Goal: Information Seeking & Learning: Find specific fact

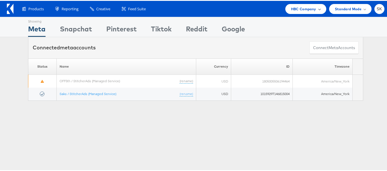
click at [295, 10] on span "HBC Company" at bounding box center [303, 8] width 25 height 6
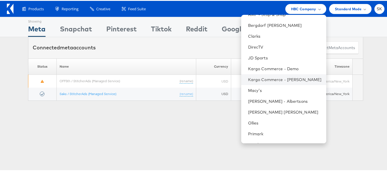
scroll to position [93, 0]
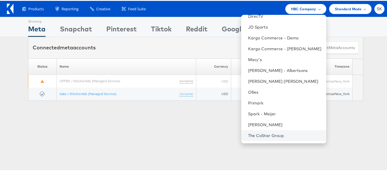
click at [259, 135] on link "The CoStar Group" at bounding box center [285, 135] width 74 height 6
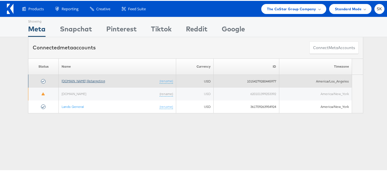
click at [96, 82] on link "Apartments.com Retargeting" at bounding box center [83, 80] width 43 height 4
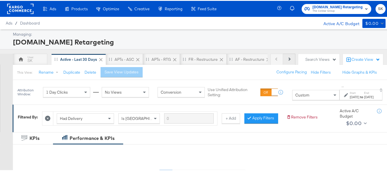
click at [283, 58] on button "Next" at bounding box center [289, 58] width 12 height 11
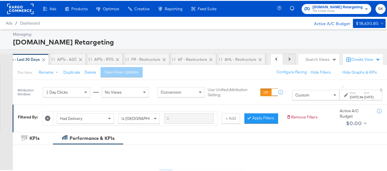
click at [283, 60] on button "Next" at bounding box center [289, 58] width 12 height 11
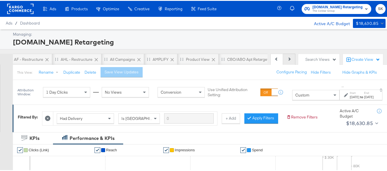
scroll to position [0, 224]
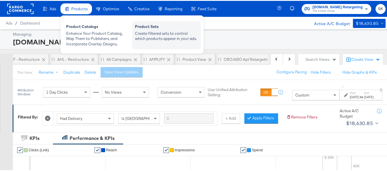
click at [168, 30] on div "Create filtered sets to control which products appear in your ads." at bounding box center [166, 35] width 63 height 11
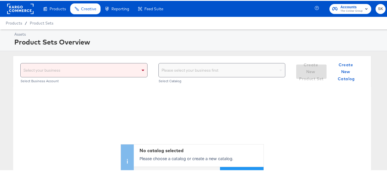
click at [135, 68] on div "Select your business" at bounding box center [84, 70] width 126 height 14
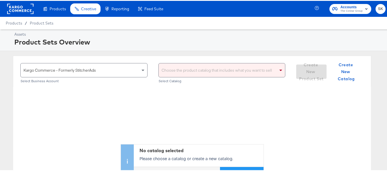
click at [206, 106] on div "No catalog selected Please choose a catalog or create a new catalog. Create New…" at bounding box center [191, 131] width 357 height 91
click at [191, 66] on div "Choose the product catalog that includes what you want to sell" at bounding box center [222, 70] width 126 height 14
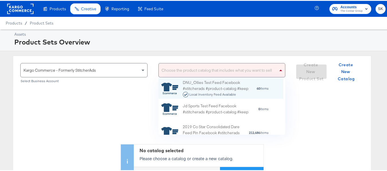
scroll to position [52, 120]
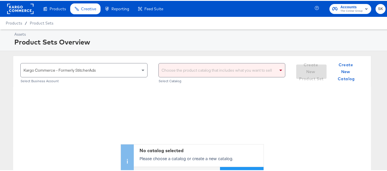
click at [252, 46] on div "Product Sets Overview" at bounding box center [198, 41] width 369 height 10
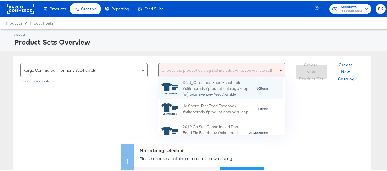
click at [227, 65] on div "Choose the product catalog that includes what you want to sell" at bounding box center [222, 70] width 126 height 14
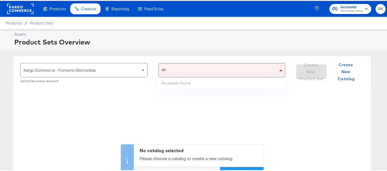
click at [213, 71] on div "ah ah" at bounding box center [218, 70] width 119 height 14
click at [170, 72] on div "ah ah" at bounding box center [218, 70] width 119 height 14
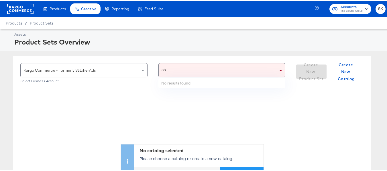
type input "ah"
click at [170, 72] on div "ah ah" at bounding box center [216, 70] width 115 height 14
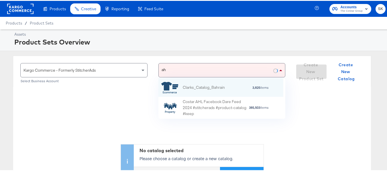
scroll to position [36, 120]
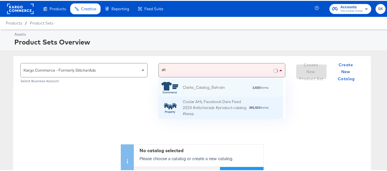
click at [206, 106] on div "Costar AHL Facebook Dare Feed 2024 #stitcherads #product-catalog #keep" at bounding box center [216, 107] width 66 height 18
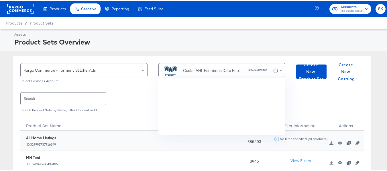
scroll to position [52, 120]
click at [77, 95] on input "text" at bounding box center [63, 98] width 85 height 12
paste input "DiamondPlus_Diamond_Platinum_Properties"
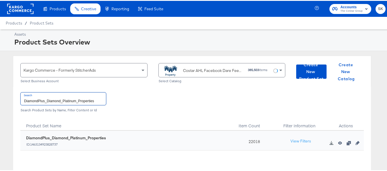
type input "DiamondPlus_Diamond_Platinum_Properties"
click at [249, 143] on div "22018" at bounding box center [253, 140] width 36 height 20
copy div "22018"
click at [71, 104] on input "DiamondPlus_Diamond_Platinum_Properties" at bounding box center [63, 98] width 85 height 12
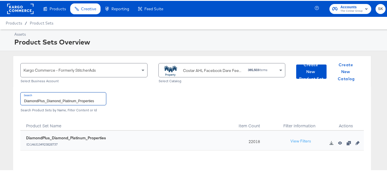
click at [71, 104] on input "DiamondPlus_Diamond_Platinum_Properties" at bounding box center [63, 98] width 85 height 12
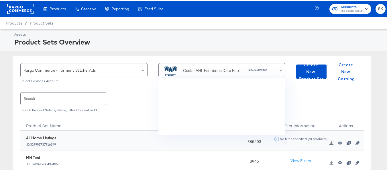
click at [188, 65] on div "Costar AHL Facebook Dare Feed 2024 #stitcherads #product-catalog #keep" at bounding box center [202, 69] width 82 height 11
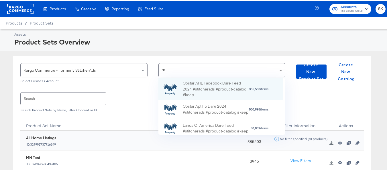
scroll to position [16, 120]
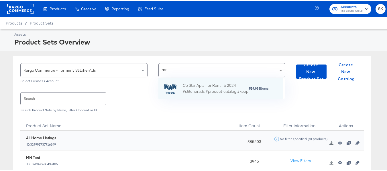
type input "rent"
click at [195, 88] on div "Co Star Apts For Rent Fb 2024 #stitcherads #product-catalog #keep" at bounding box center [216, 88] width 66 height 12
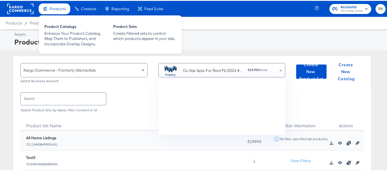
scroll to position [1336, 0]
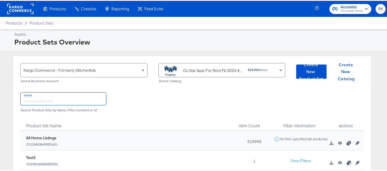
click at [57, 102] on input "text" at bounding box center [63, 98] width 85 height 12
paste input "ForRent.com_Diamond & Platinum"
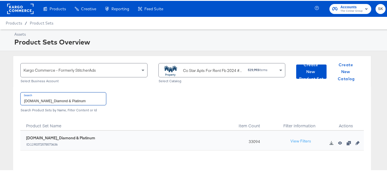
type input "ForRent.com_Diamond & Platinum"
click at [256, 141] on div "33094" at bounding box center [253, 140] width 36 height 20
click at [246, 145] on div "33094" at bounding box center [253, 140] width 36 height 20
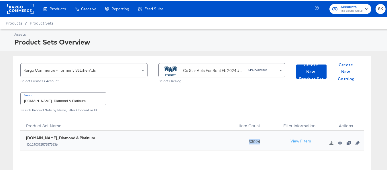
copy div "33094"
click at [95, 99] on input "ForRent.com_Diamond & Platinum" at bounding box center [63, 98] width 85 height 12
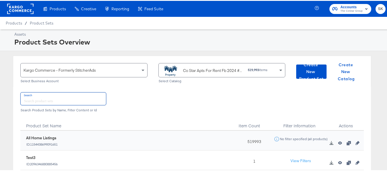
click at [206, 66] on div "Co Star Apts For Rent Fb 2024 #stitcherads #product-catalog #keep" at bounding box center [202, 69] width 82 height 11
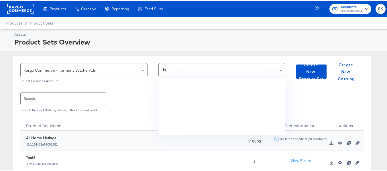
scroll to position [0, 0]
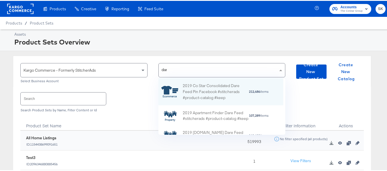
type input "dare"
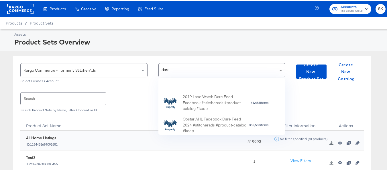
scroll to position [118, 0]
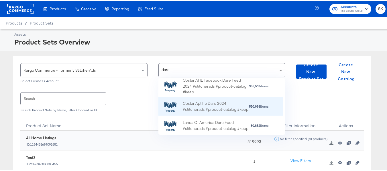
click at [214, 104] on div "Costar Apt Fb Dare 2024 #stitcherads #product-catalog #keep" at bounding box center [216, 106] width 66 height 12
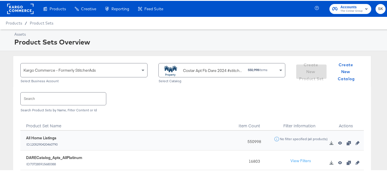
click at [78, 98] on input "text" at bounding box center [63, 98] width 85 height 12
paste input "DARECatalog_Apts_AllPlatinum_AllDiamond"
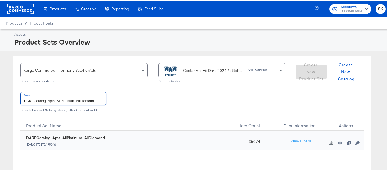
type input "DARECatalog_Apts_AllPlatinum_AllDiamond"
click at [251, 144] on div "35074" at bounding box center [253, 140] width 36 height 20
click at [250, 141] on div "35074" at bounding box center [253, 140] width 36 height 20
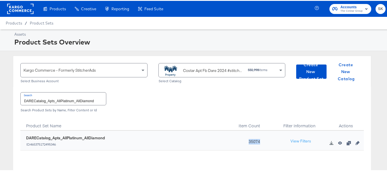
click at [250, 141] on div "35074" at bounding box center [253, 140] width 36 height 20
copy div "35074"
click at [93, 98] on input "DARECatalog_Apts_AllPlatinum_AllDiamond" at bounding box center [63, 98] width 85 height 12
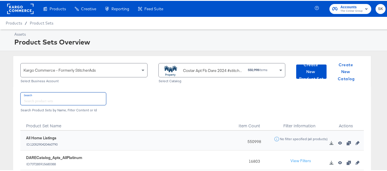
click at [204, 65] on div "Costar Apt Fb Dare 2024 #stitcherads #product-catalog #keep" at bounding box center [202, 69] width 82 height 11
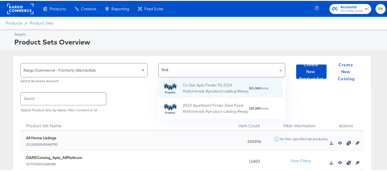
scroll to position [37, 120]
type input "finder"
click at [206, 85] on div "Co Star Apts Finder Fb 2024 #stitcherads #product-catalog #keep" at bounding box center [216, 88] width 66 height 12
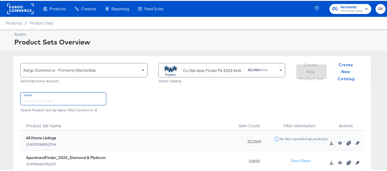
click at [74, 99] on input "text" at bounding box center [63, 98] width 85 height 12
paste input "ApartmentFinder_2024_Diamond & Platinum"
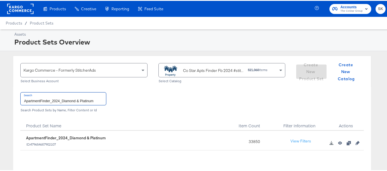
type input "ApartmentFinder_2024_Diamond & Platinum"
click at [255, 145] on div "33850" at bounding box center [253, 140] width 36 height 20
copy div "33850"
click at [151, 121] on div "Product Set Name" at bounding box center [127, 123] width 214 height 14
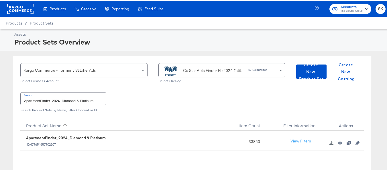
click at [22, 13] on rect at bounding box center [20, 8] width 26 height 10
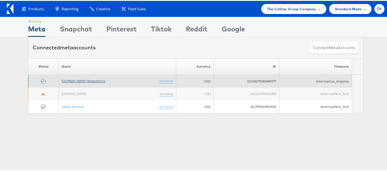
click at [95, 78] on link "Apartments.com Retargeting" at bounding box center [83, 80] width 43 height 4
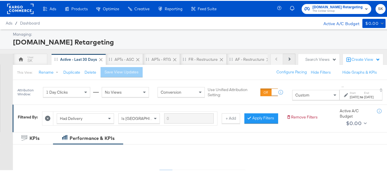
click at [285, 57] on button "Next" at bounding box center [289, 58] width 12 height 11
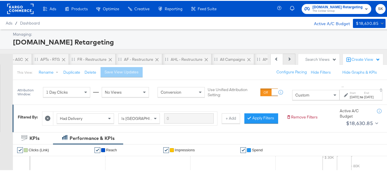
click at [286, 60] on button "Next" at bounding box center [289, 58] width 12 height 11
click at [244, 62] on div "Product View" at bounding box center [250, 58] width 41 height 11
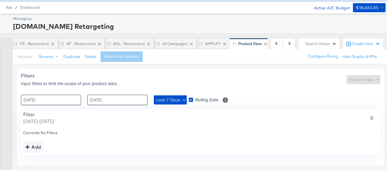
scroll to position [30, 0]
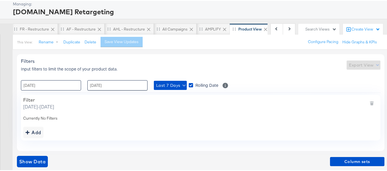
click at [55, 84] on input "25 / August / 2025" at bounding box center [51, 85] width 60 height 10
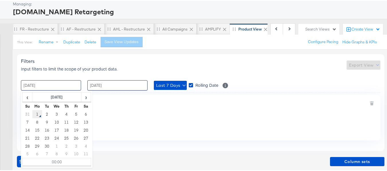
click at [38, 114] on td "1" at bounding box center [37, 114] width 10 height 8
type input "01 / September / 2025 00:00"
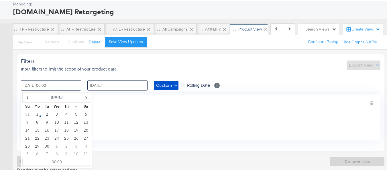
click at [141, 83] on input "31 / August / 2025" at bounding box center [117, 85] width 60 height 10
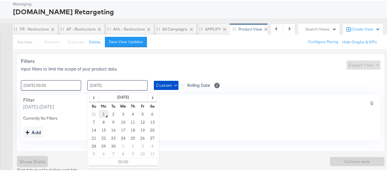
click at [102, 113] on td "1" at bounding box center [104, 114] width 10 height 8
type input "01 / September / 2025 00:00"
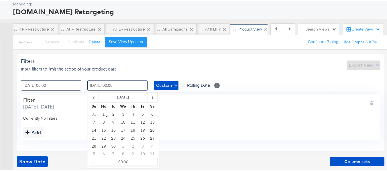
click at [195, 112] on div "Filter Monday, September 1 2025 - Monday, September 1 2025 Currently No Filters…" at bounding box center [200, 117] width 359 height 46
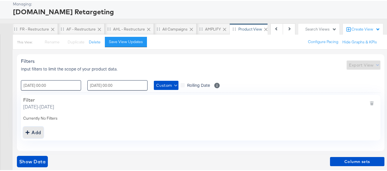
click at [29, 134] on div "addbutton" at bounding box center [27, 132] width 4 height 8
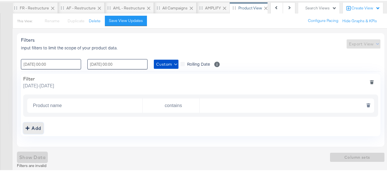
scroll to position [53, 0]
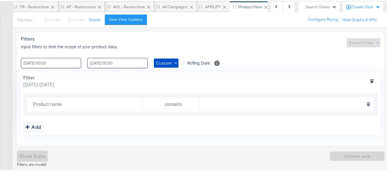
click at [63, 102] on input "Product name" at bounding box center [87, 104] width 112 height 12
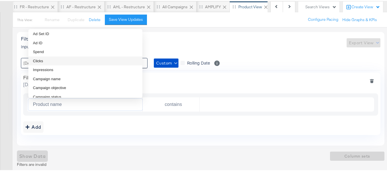
scroll to position [29, 0]
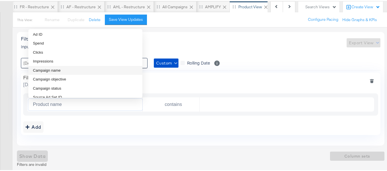
click at [56, 71] on span "Campaign name" at bounding box center [47, 70] width 28 height 6
type input "Campaign name"
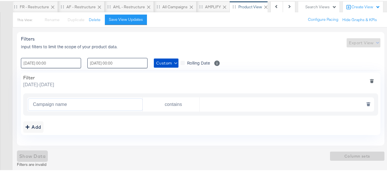
click at [252, 104] on input "text" at bounding box center [284, 104] width 171 height 12
paste input "AHL24"
type input "AHL24"
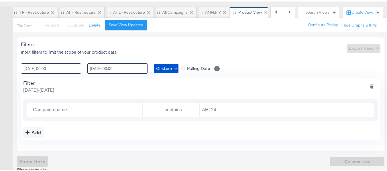
click at [264, 78] on div "Filter Monday, September 1 2025 - Monday, September 1 2025 Campaign name contai…" at bounding box center [200, 108] width 359 height 63
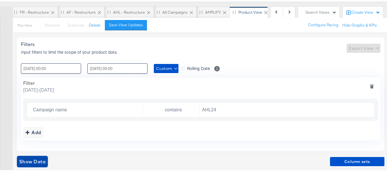
click at [30, 161] on span "Show Data" at bounding box center [32, 161] width 26 height 8
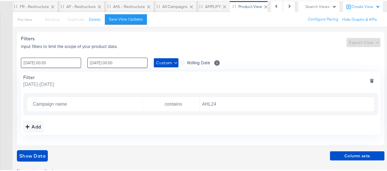
scroll to position [55, 0]
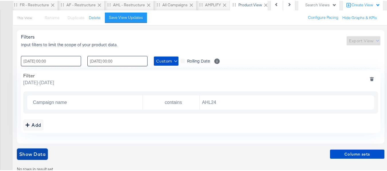
click at [33, 153] on span "Show Data" at bounding box center [32, 154] width 26 height 8
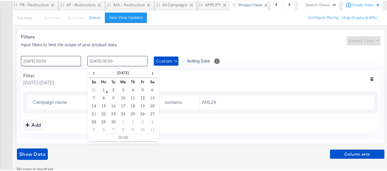
click at [119, 61] on input "01 / September / 2025 00:00" at bounding box center [117, 60] width 60 height 10
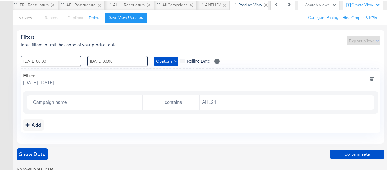
click at [149, 60] on div ": 01 / September / 2025 00:00 ‹ September 2025 › Su Mo Tu We Th Fr Sa 31 1 2 3 …" at bounding box center [119, 60] width 64 height 10
click at [140, 59] on input "01 / September / 2025 00:00" at bounding box center [117, 60] width 60 height 10
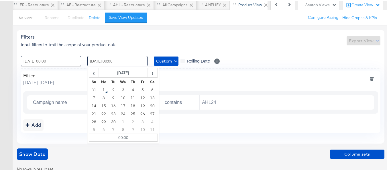
click at [132, 60] on input "01 / September / 2025 00:00" at bounding box center [117, 60] width 60 height 10
click at [56, 60] on input "01 / September / 2025 00:00" at bounding box center [51, 60] width 60 height 10
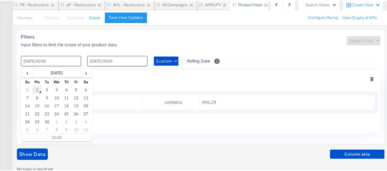
click at [36, 90] on td "1" at bounding box center [37, 89] width 10 height 8
click at [130, 61] on input "01 / September / 2025 00:00" at bounding box center [117, 60] width 60 height 10
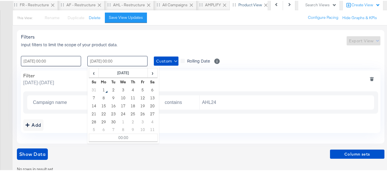
click at [253, 84] on div "Filter Monday, September 1 2025 - Monday, September 1 2025" at bounding box center [200, 78] width 355 height 13
click at [126, 60] on input "01 / September / 2025 00:00" at bounding box center [117, 60] width 60 height 10
click at [106, 91] on td "1" at bounding box center [104, 89] width 10 height 8
click at [132, 61] on input "01 / September / 2025 00:00" at bounding box center [117, 60] width 60 height 10
click at [134, 59] on input "01 / September / 2025 00:00" at bounding box center [117, 60] width 60 height 10
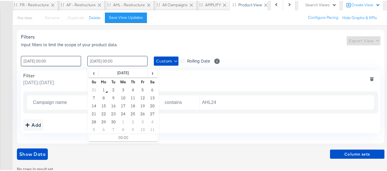
click at [115, 59] on input "01 / September / 2025 00:00" at bounding box center [117, 60] width 60 height 10
click at [120, 135] on td "00:00" at bounding box center [123, 137] width 68 height 8
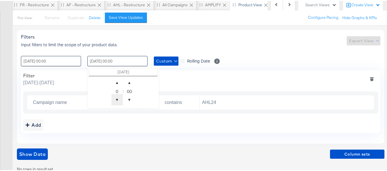
click at [117, 99] on span "▼" at bounding box center [116, 98] width 11 height 11
click at [116, 80] on span "▲" at bounding box center [116, 81] width 11 height 11
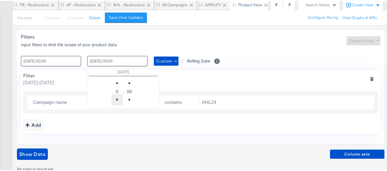
click at [116, 99] on span "▼" at bounding box center [116, 98] width 11 height 11
click at [127, 100] on span "▼" at bounding box center [129, 98] width 11 height 11
click at [116, 101] on span "▼" at bounding box center [116, 98] width 11 height 11
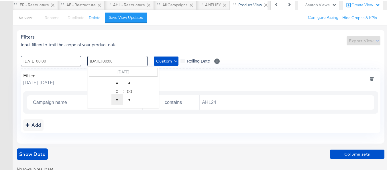
click at [116, 101] on span "▼" at bounding box center [116, 98] width 11 height 11
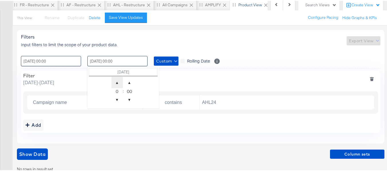
click at [117, 82] on span "▲" at bounding box center [116, 81] width 11 height 11
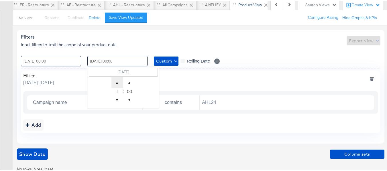
click at [117, 82] on span "▲" at bounding box center [116, 81] width 11 height 11
click at [117, 90] on div "0" at bounding box center [116, 91] width 11 height 6
click at [117, 92] on div "0" at bounding box center [116, 91] width 11 height 6
click at [117, 98] on span "▼" at bounding box center [116, 98] width 11 height 11
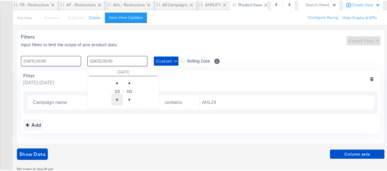
click at [117, 98] on span "▼" at bounding box center [116, 98] width 11 height 11
click at [109, 130] on div "Filter Monday, September 1 2025 - Monday, September 1 2025 Campaign name contai…" at bounding box center [200, 101] width 359 height 63
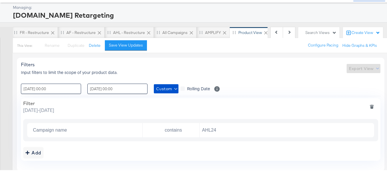
scroll to position [0, 0]
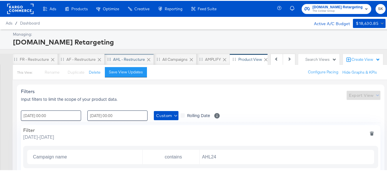
click at [116, 57] on div "AHL - Restructure" at bounding box center [129, 58] width 32 height 5
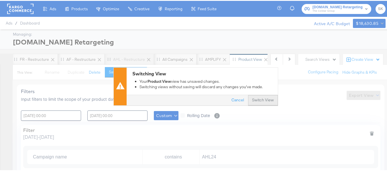
click at [268, 102] on button "Switch View" at bounding box center [263, 99] width 30 height 10
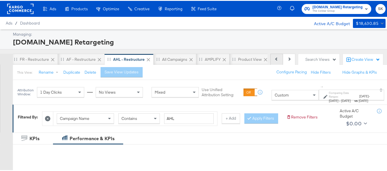
click at [274, 58] on button "Previous" at bounding box center [276, 58] width 13 height 11
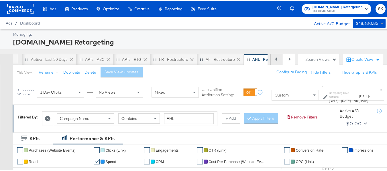
click at [274, 58] on button "Previous" at bounding box center [276, 58] width 13 height 11
click at [274, 58] on div "Previous Next" at bounding box center [282, 58] width 25 height 11
click at [61, 59] on div "Active - Last 30 Days" at bounding box center [78, 58] width 37 height 5
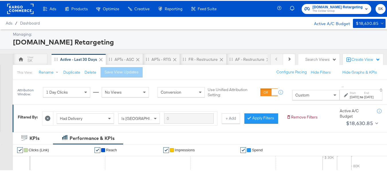
click at [18, 5] on rect at bounding box center [20, 8] width 26 height 10
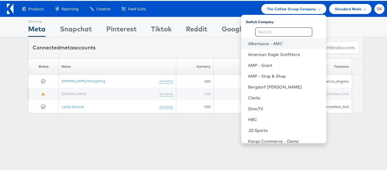
click at [266, 43] on link "Albertsons - AMC" at bounding box center [285, 43] width 74 height 6
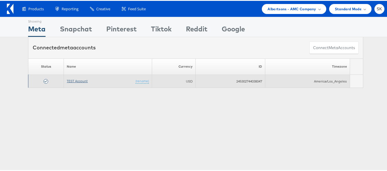
click at [83, 80] on link "TEST Account" at bounding box center [77, 80] width 21 height 4
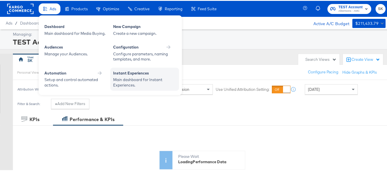
click at [127, 73] on div "Instant Experiences" at bounding box center [144, 73] width 63 height 7
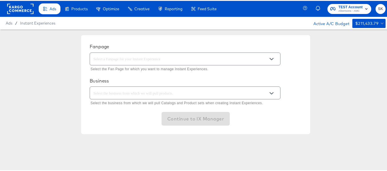
click at [143, 59] on input "text" at bounding box center [180, 58] width 177 height 7
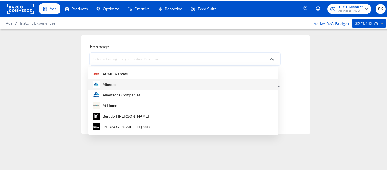
click at [113, 86] on div "Albertsons" at bounding box center [111, 84] width 18 height 6
type input "Albertsons"
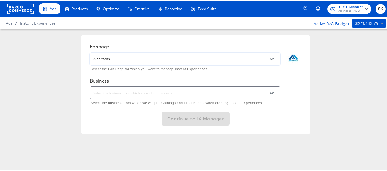
scroll to position [0, 0]
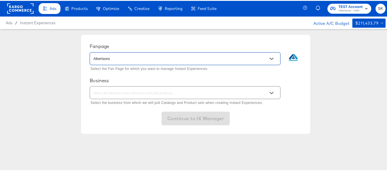
click at [128, 91] on input "text" at bounding box center [180, 92] width 177 height 7
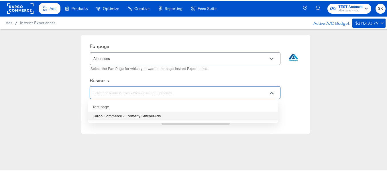
click at [109, 115] on li "Kargo Commerce - Formerly StitcherAds" at bounding box center [183, 115] width 190 height 9
type input "Kargo Commerce - Formerly StitcherAds"
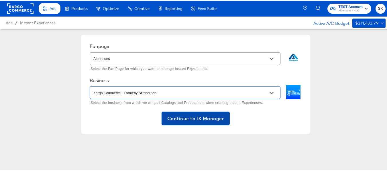
click at [186, 119] on span "Continue to IX Manager" at bounding box center [195, 118] width 57 height 8
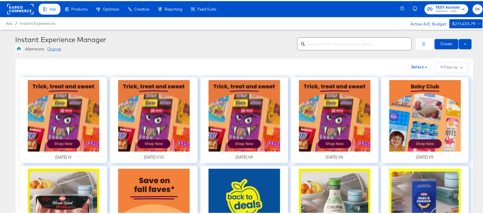
click at [337, 42] on input "text" at bounding box center [360, 40] width 104 height 12
click at [220, 43] on div "Instant Experience Manager Albertsons Change" at bounding box center [154, 42] width 278 height 17
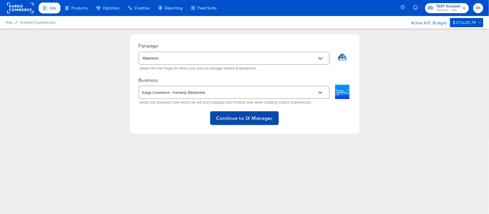
click at [248, 121] on span "Continue to IX Manager" at bounding box center [244, 118] width 57 height 8
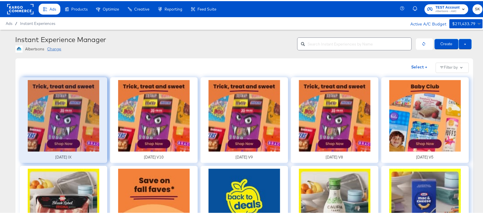
click at [36, 118] on div at bounding box center [64, 119] width 88 height 86
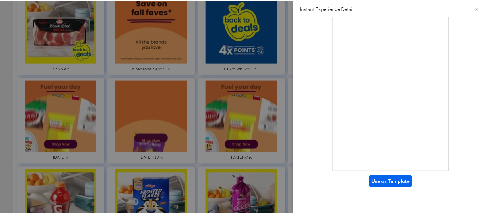
scroll to position [215, 0]
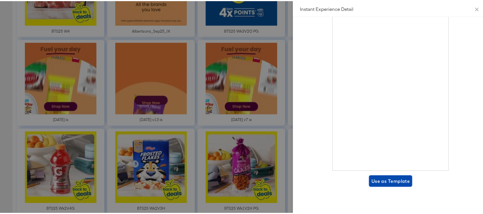
click at [382, 171] on span "Use as Template" at bounding box center [390, 180] width 39 height 8
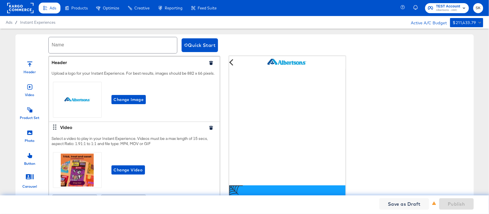
click at [90, 46] on input "text" at bounding box center [113, 45] width 128 height 16
click at [90, 46] on input "test" at bounding box center [113, 45] width 128 height 16
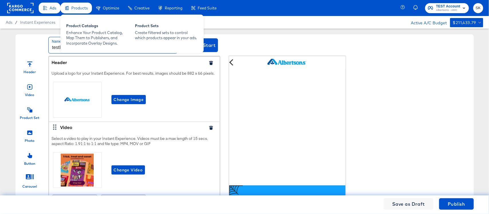
type input "testIXS1"
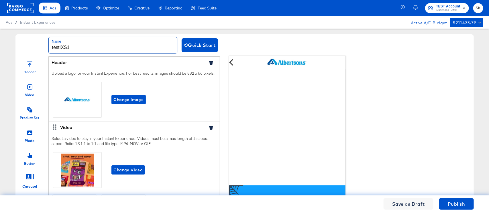
drag, startPoint x: 77, startPoint y: 46, endPoint x: 42, endPoint y: 45, distance: 35.5
click at [42, 45] on div "Name testIXS1 Quick Start" at bounding box center [244, 44] width 458 height 21
click at [12, 9] on rect at bounding box center [20, 8] width 26 height 10
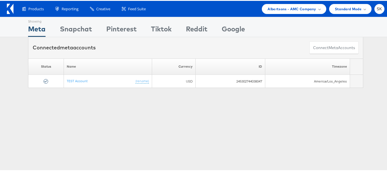
click at [11, 4] on icon at bounding box center [10, 8] width 7 height 10
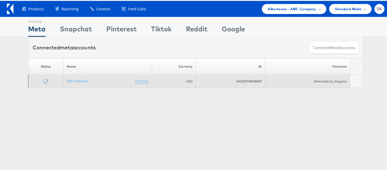
click at [79, 77] on td "TEST Account (rename)" at bounding box center [108, 80] width 88 height 13
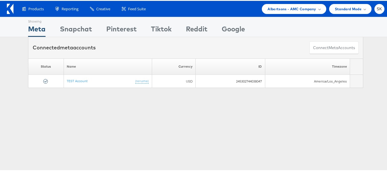
click at [79, 88] on div "Showing Meta Showing [GEOGRAPHIC_DATA] Showing Pinterest Showing Tiktok Showing…" at bounding box center [195, 54] width 391 height 77
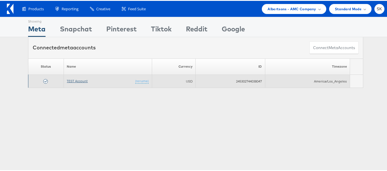
click at [79, 80] on link "TEST Account" at bounding box center [77, 80] width 21 height 4
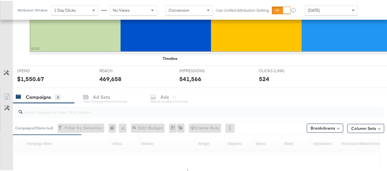
scroll to position [200, 0]
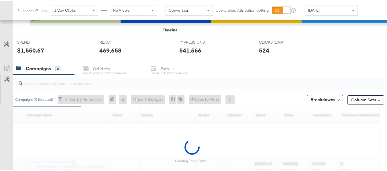
click at [65, 86] on input "search" at bounding box center [187, 80] width 329 height 11
paste input "120230827523830307"
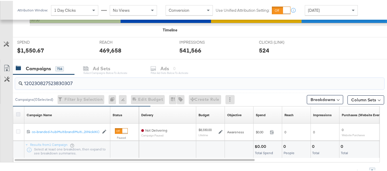
type input "120230827523830307"
click at [18, 113] on icon at bounding box center [18, 114] width 4 height 4
click at [0, 0] on input "checkbox" at bounding box center [0, 0] width 0 height 0
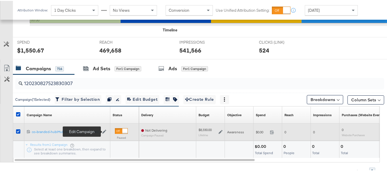
click at [105, 132] on icon at bounding box center [104, 131] width 4 height 4
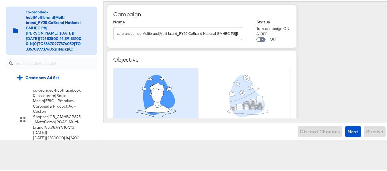
scroll to position [627, 0]
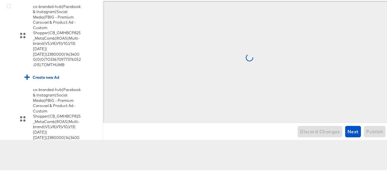
scroll to position [679, 0]
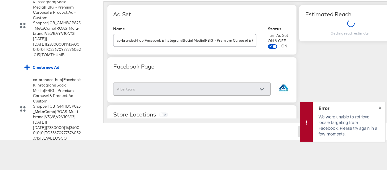
click at [377, 106] on button "×" at bounding box center [379, 106] width 11 height 10
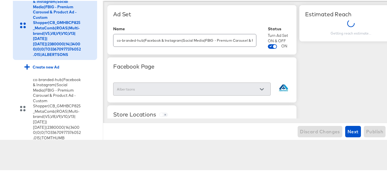
scroll to position [593, 0]
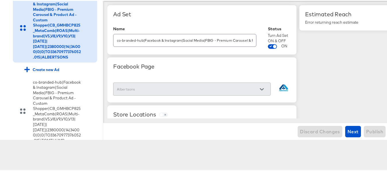
click at [0, 0] on input "checkbox" at bounding box center [0, 0] width 0 height 0
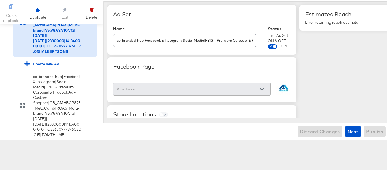
scroll to position [650, 0]
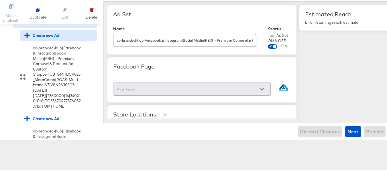
click at [55, 37] on div "Create new Ad" at bounding box center [41, 34] width 35 height 5
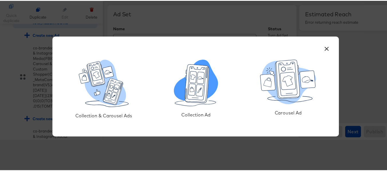
click at [201, 95] on icon at bounding box center [196, 83] width 19 height 34
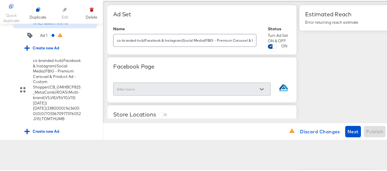
click at [274, 46] on input "checkbox" at bounding box center [275, 47] width 14 height 5
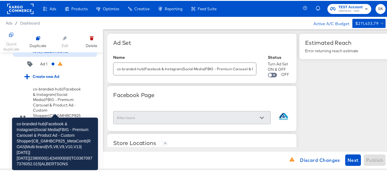
scroll to position [679, 0]
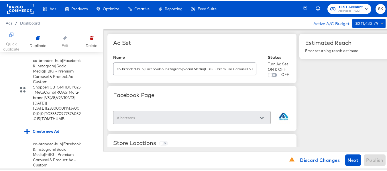
click at [271, 74] on input "checkbox" at bounding box center [270, 75] width 14 height 5
checkbox input "true"
click at [47, 37] on div "Ad 1" at bounding box center [43, 34] width 7 height 5
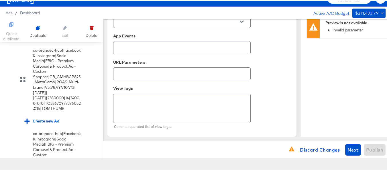
scroll to position [29, 0]
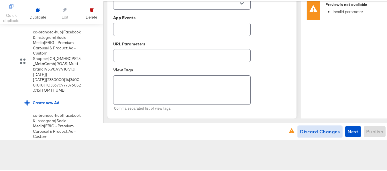
click at [305, 130] on span "Discard Changes" at bounding box center [320, 131] width 40 height 8
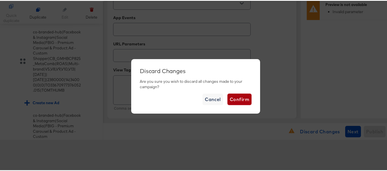
click at [237, 99] on span "Confirm" at bounding box center [239, 99] width 19 height 8
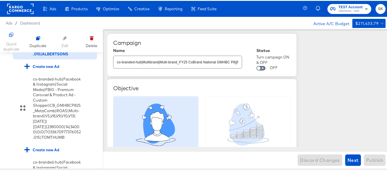
scroll to position [638, 0]
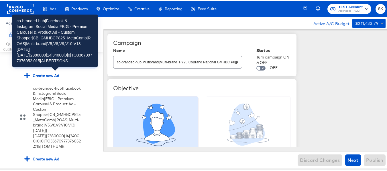
click at [60, 65] on div "co-branded-hub|Facebook & Instagram|Social Media|FBIG - Premium Carousel & Prod…" at bounding box center [57, 33] width 48 height 64
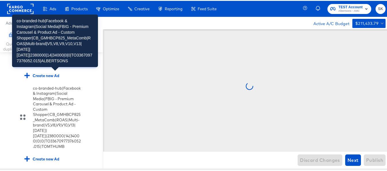
scroll to position [633, 0]
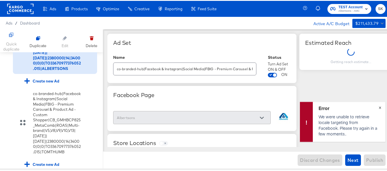
click at [378, 107] on span "×" at bounding box center [379, 106] width 3 height 7
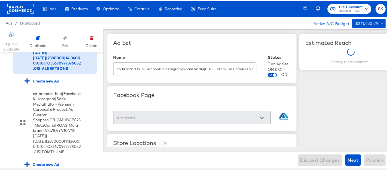
click at [17, 5] on rect at bounding box center [20, 8] width 26 height 10
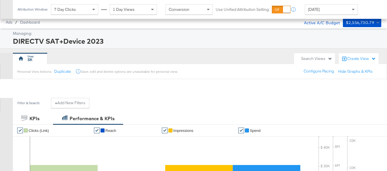
scroll to position [203, 0]
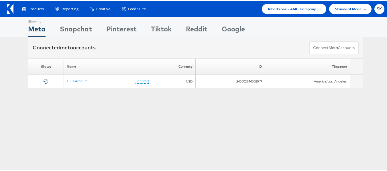
click at [282, 7] on span "Albertsons - AMC Company" at bounding box center [291, 8] width 48 height 6
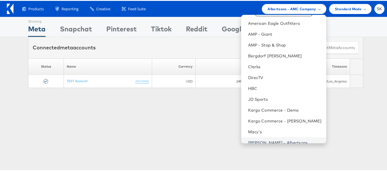
scroll to position [93, 0]
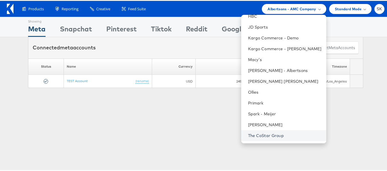
click at [257, 133] on link "The CoStar Group" at bounding box center [285, 135] width 74 height 6
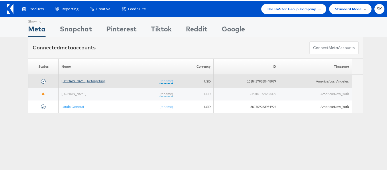
click at [87, 82] on link "[DOMAIN_NAME] Retargeting" at bounding box center [83, 80] width 43 height 4
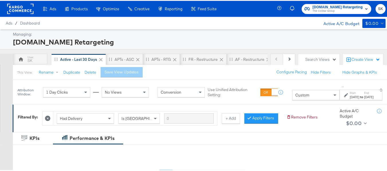
scroll to position [86, 0]
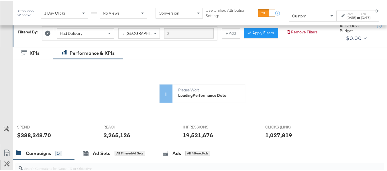
click at [293, 16] on div "Custom" at bounding box center [312, 15] width 47 height 10
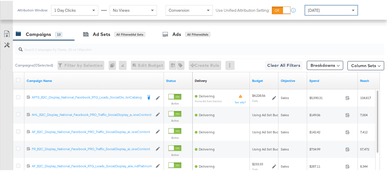
scroll to position [238, 0]
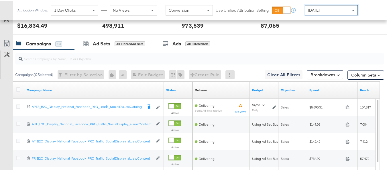
click at [79, 61] on input "search" at bounding box center [187, 55] width 329 height 11
paste input "APTS_B2C_Display_National_Facebook_RTG_Leads_SocialDisplay_Retargeting_Diamond_…"
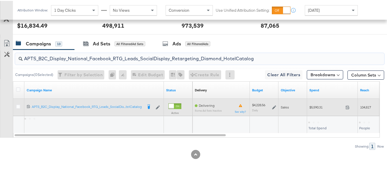
click at [315, 109] on span "$5,590.31" at bounding box center [326, 106] width 34 height 4
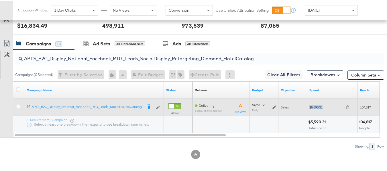
click at [315, 109] on span "$5,590.31" at bounding box center [326, 106] width 34 height 4
copy div "$5,590.31"
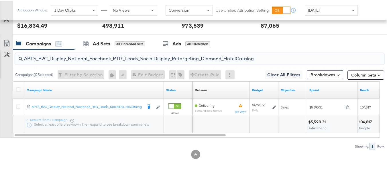
click at [91, 61] on input "APTS_B2C_Display_National_Facebook_RTG_Leads_SocialDisplay_Retargeting_Diamond_…" at bounding box center [187, 55] width 329 height 11
paste input "alwayson_Retargeting_DARE24_DiamondPlatinum"
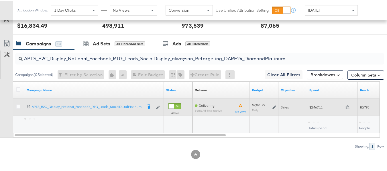
click at [319, 109] on span "$2,467.11" at bounding box center [326, 106] width 34 height 4
copy div "$2,467.11"
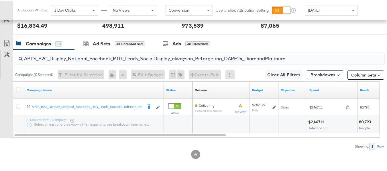
click at [115, 61] on input "APTS_B2C_Display_National_Facebook_RTG_Leads_SocialDisplay_alwayson_Retargeting…" at bounding box center [187, 55] width 329 height 11
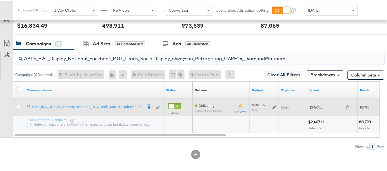
paste input "FR_B2C_Display_National_Facebook_RTG_Leads_SocialDisplay_alwayson_Retargeting_FR"
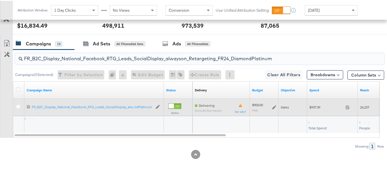
click at [309, 109] on span "$937.39" at bounding box center [326, 106] width 34 height 4
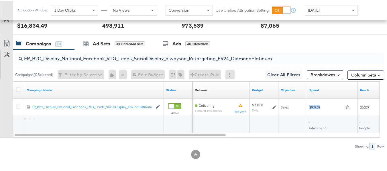
copy div "$937.39"
click at [128, 61] on input "FR_B2C_Display_National_Facebook_RTG_Leads_SocialDisplay_alwayson_Retargeting_F…" at bounding box center [187, 55] width 329 height 11
paste input "AF_B2C_Display_National_Facebook_RTG_Leads_SocialDisplay_alwayson_Retargeting_AF"
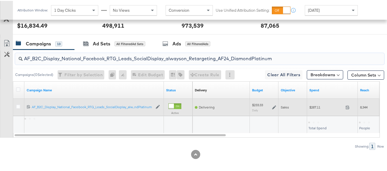
click at [315, 109] on span "$287.11" at bounding box center [326, 106] width 34 height 4
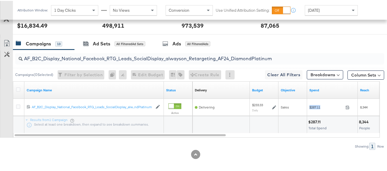
copy div "$287.11"
click at [110, 61] on input "AF_B2C_Display_National_Facebook_RTG_Leads_SocialDisplay_alwayson_Retargeting_A…" at bounding box center [187, 55] width 329 height 11
paste input "HL_B2C_Display_National_Facebook_RTG_Leads_SocialDisplay_alwayson_Retargeting_A…"
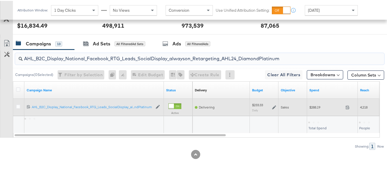
click at [308, 111] on div "$288.19 288.19" at bounding box center [332, 106] width 51 height 9
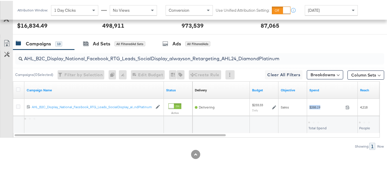
copy div "$288.19"
click at [121, 61] on input "AHL_B2C_Display_National_Facebook_RTG_Leads_SocialDisplay_alwayson_Retargeting_…" at bounding box center [187, 55] width 329 height 11
paste input "PTS_B2C_Display_National_Facebook_PRO_Traffic_SocialDisplay_alwayson_ASC_DARE24…"
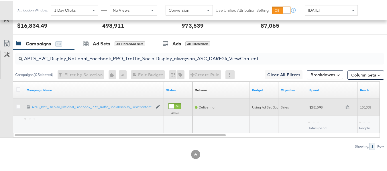
click at [317, 109] on span "$2,810.98" at bounding box center [326, 106] width 34 height 4
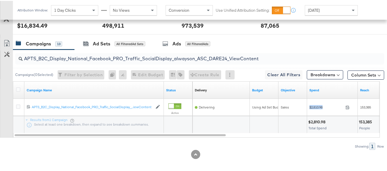
copy div "$2,810.98"
click at [124, 61] on input "APTS_B2C_Display_National_Facebook_PRO_Traffic_SocialDisplay_alwayson_ASC_DARE2…" at bounding box center [187, 55] width 329 height 11
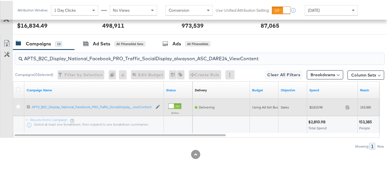
paste input "Leads_SocialDisplay_alwayson_ASC_DARE24_Purchase"
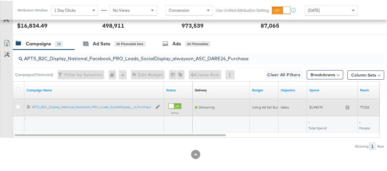
click at [312, 109] on span "$1,940.74" at bounding box center [326, 106] width 34 height 4
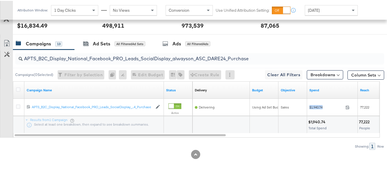
copy div "$1,940.74"
click at [113, 61] on input "APTS_B2C_Display_National_Facebook_PRO_Leads_SocialDisplay_alwayson_ASC_DARE24_…" at bounding box center [187, 55] width 329 height 11
paste input "F_B2C_Display_National_Facebook_PRO_Traffic_SocialDisplay_alwayson_ASC_AF24_Vie…"
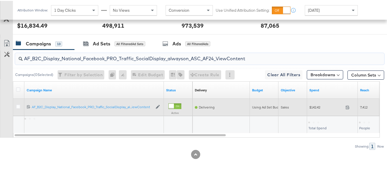
click at [311, 109] on span "$142.42" at bounding box center [326, 106] width 34 height 4
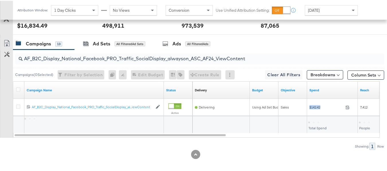
copy div "$142.42"
click at [119, 61] on input "AF_B2C_Display_National_Facebook_PRO_Traffic_SocialDisplay_alwayson_ASC_AF24_Vi…" at bounding box center [187, 55] width 329 height 11
paste input "FR_B2C_Display_National_Facebook_PRO_Traffic_SocialDisplay_alwayson_ASC_FR"
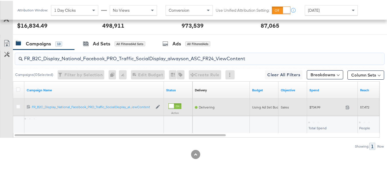
click at [313, 109] on span "$734.99" at bounding box center [326, 106] width 34 height 4
copy div "$734.99"
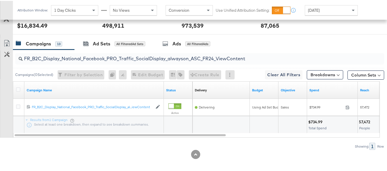
click at [120, 61] on input "FR_B2C_Display_National_Facebook_PRO_Traffic_SocialDisplay_alwayson_ASC_FR24_Vi…" at bounding box center [187, 55] width 329 height 11
paste input "AHL_B2C_Display_National_Facebook_PRO_Traffic_SocialDisplay_alwayson_ASC_AHL"
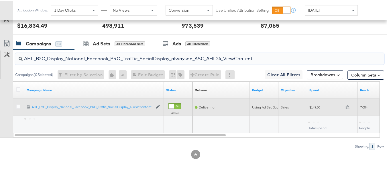
type input "AHL_B2C_Display_National_Facebook_PRO_Traffic_SocialDisplay_alwayson_ASC_AHL24_…"
click at [311, 109] on span "$149.06" at bounding box center [326, 106] width 34 height 4
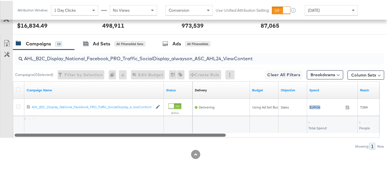
copy div "$149.06"
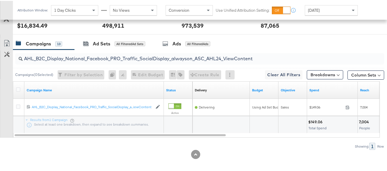
click at [322, 146] on div "AHL_B2C_Display_National_Facebook_PRO_Traffic_SocialDisplay_alwayson_ASC_AHL24_…" at bounding box center [192, 99] width 384 height 100
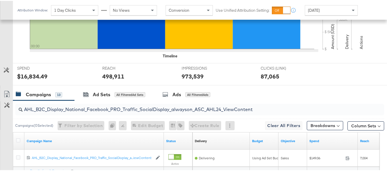
scroll to position [0, 0]
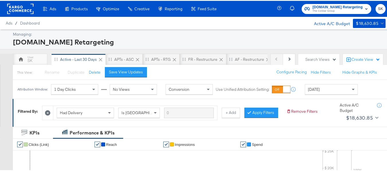
click at [316, 12] on span "The CoStar Group" at bounding box center [337, 10] width 50 height 5
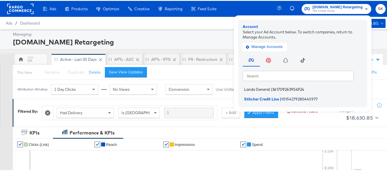
click at [252, 92] on li "Lands General | 361709263954924" at bounding box center [303, 89] width 123 height 8
click at [252, 90] on span "Lands General" at bounding box center [257, 88] width 26 height 5
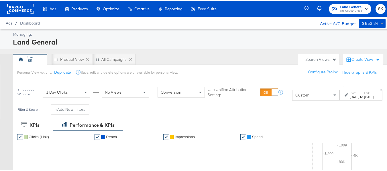
click at [300, 95] on div "Custom" at bounding box center [315, 95] width 47 height 10
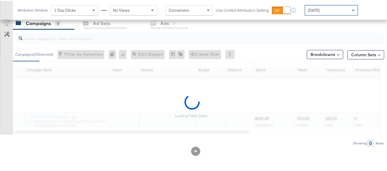
scroll to position [246, 0]
click at [70, 38] on input "search" at bounding box center [187, 35] width 329 height 11
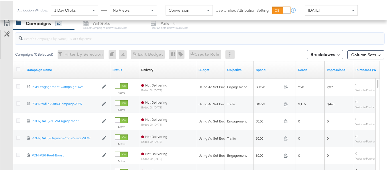
paste input "B2C_LAND_KC_RT_Sig_24"
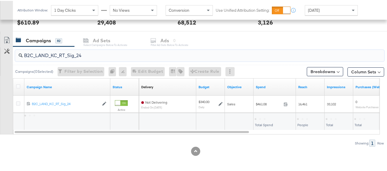
scroll to position [228, 0]
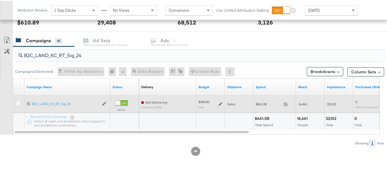
click at [264, 103] on span "$461.08" at bounding box center [268, 103] width 25 height 4
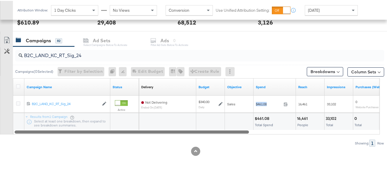
copy div "$461.08"
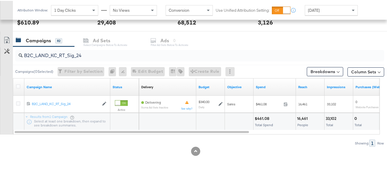
click at [96, 53] on input "B2C_LAND_KC_RT_Sig_24" at bounding box center [187, 52] width 329 height 11
paste input "B_Ecommerce_KC_Retargeting_LW&LOA_Traffic"
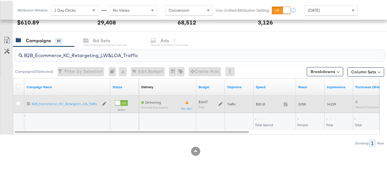
click at [258, 104] on span "$28.18" at bounding box center [268, 103] width 25 height 4
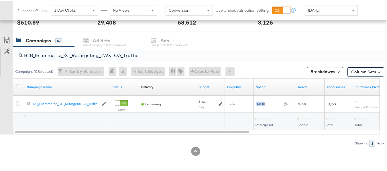
copy div "$28.18"
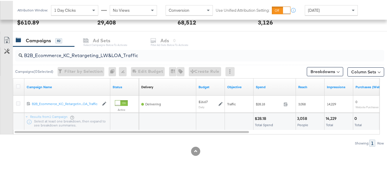
click at [109, 54] on input "B2B_Ecommerce_KC_Retargeting_LW&LOA_Traffic" at bounding box center [187, 52] width 329 height 11
paste input "KC_Retargeting_Prospects & Clients_Conversions"
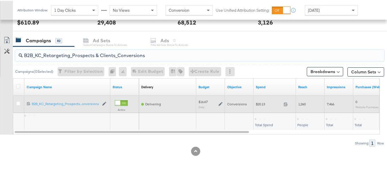
click at [266, 106] on div "$20.13 20.13" at bounding box center [274, 103] width 42 height 9
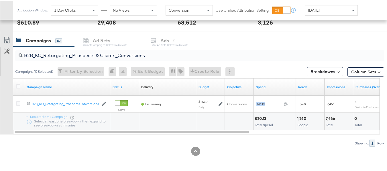
copy div "$20.13"
click at [96, 55] on input "B2B_KC_Retargeting_Prospects & Clients_Conversions" at bounding box center [187, 52] width 329 height 11
paste input "C_LAND_KC_Pros_Sig"
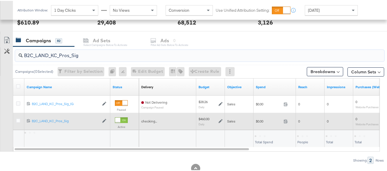
type input "B2C_LAND_KC_Pros_Sig"
click at [263, 126] on div "$0.00 0" at bounding box center [274, 120] width 42 height 17
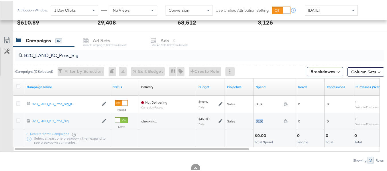
copy div "$0.00"
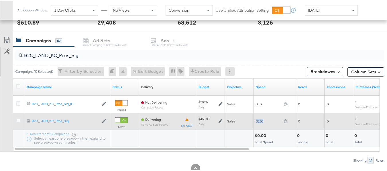
click at [262, 120] on span "$0.00" at bounding box center [268, 120] width 25 height 4
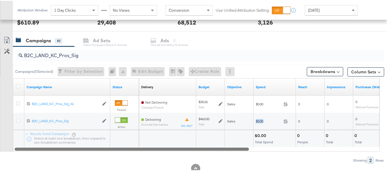
click at [280, 147] on div at bounding box center [196, 148] width 367 height 5
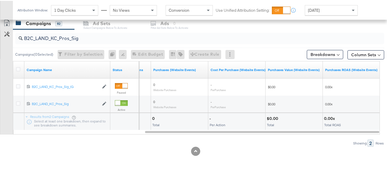
scroll to position [0, 0]
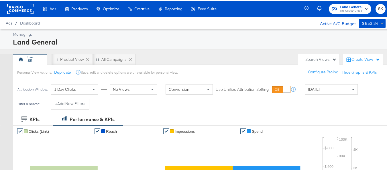
click at [22, 8] on rect at bounding box center [20, 8] width 26 height 10
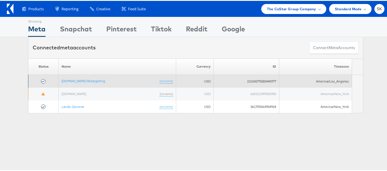
click at [77, 83] on td "[DOMAIN_NAME] Retargeting (rename)" at bounding box center [117, 80] width 117 height 13
click at [77, 81] on link "[DOMAIN_NAME] Retargeting" at bounding box center [83, 80] width 43 height 4
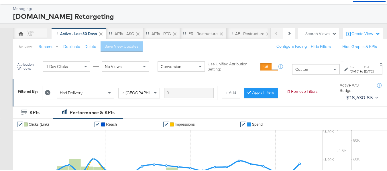
scroll to position [57, 0]
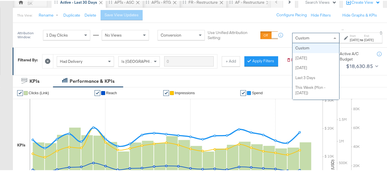
click at [292, 35] on div "Custom" at bounding box center [315, 37] width 47 height 10
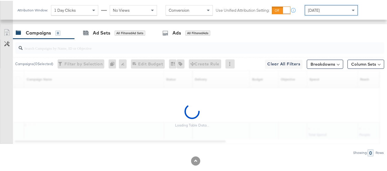
scroll to position [249, 0]
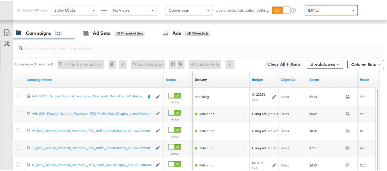
click at [55, 51] on input "search" at bounding box center [187, 44] width 329 height 11
paste input "APTS_B2C_Display_National_Facebook_RTG_Leads_SocialDisplay_Retargeting_Diamond_…"
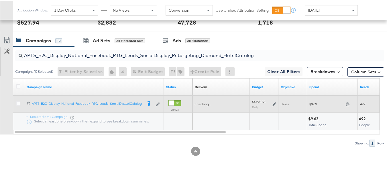
click at [314, 104] on span "$9.63" at bounding box center [326, 103] width 34 height 4
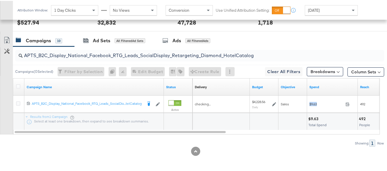
copy div "$9.63"
click at [139, 54] on input "APTS_B2C_Display_National_Facebook_RTG_Leads_SocialDisplay_Retargeting_Diamond_…" at bounding box center [187, 52] width 329 height 11
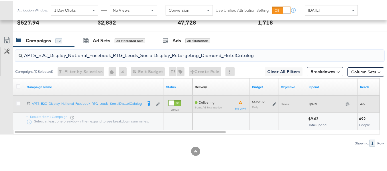
paste input "alwayson_Retargeting_DARE24_DiamondPlatinum"
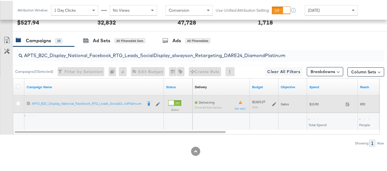
click at [321, 108] on div "$15.90 15.9" at bounding box center [332, 103] width 51 height 9
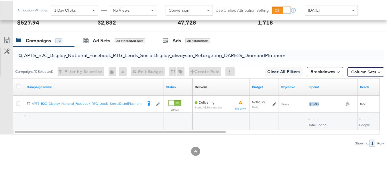
copy div "$15.90"
click at [163, 54] on input "APTS_B2C_Display_National_Facebook_RTG_Leads_SocialDisplay_alwayson_Retargeting…" at bounding box center [187, 52] width 329 height 11
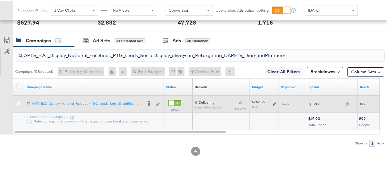
paste input "FR_B2C_Display_National_Facebook_RTG_Leads_SocialDisplay_alwayson_Retargeting_FR"
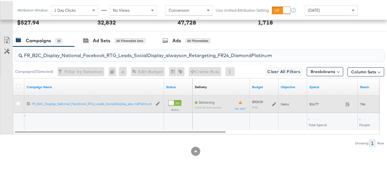
click at [314, 107] on div "$16.77 16.77" at bounding box center [332, 103] width 51 height 9
copy div "$16.77"
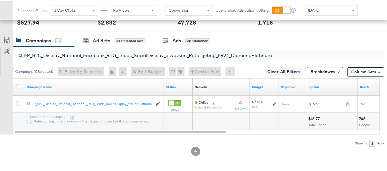
click at [156, 58] on input "FR_B2C_Display_National_Facebook_RTG_Leads_SocialDisplay_alwayson_Retargeting_F…" at bounding box center [187, 52] width 329 height 11
paste input "AF_B2C_Display_National_Facebook_RTG_Leads_SocialDisplay_alwayson_Retargeting_AF"
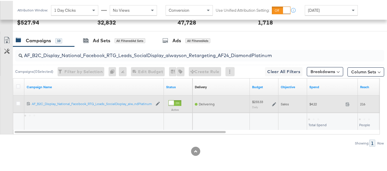
click at [307, 104] on div "$4.22 4.22" at bounding box center [332, 103] width 51 height 9
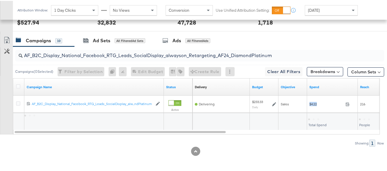
copy div "$4.22"
click at [146, 54] on input "AF_B2C_Display_National_Facebook_RTG_Leads_SocialDisplay_alwayson_Retargeting_A…" at bounding box center [187, 52] width 329 height 11
paste input "HL_B2C_Display_National_Facebook_RTG_Leads_SocialDisplay_alwayson_Retargeting_A…"
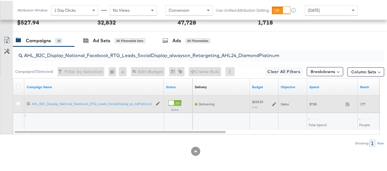
click at [307, 106] on div "$7.85 7.85" at bounding box center [332, 103] width 51 height 9
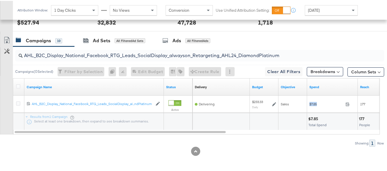
copy div "$7.85"
click at [128, 54] on input "AHL_B2C_Display_National_Facebook_RTG_Leads_SocialDisplay_alwayson_Retargeting_…" at bounding box center [187, 52] width 329 height 11
paste input "PTS_B2C_Display_National_Facebook_PRO_Traffic_SocialDisplay_alwayson_ASC_DARE24…"
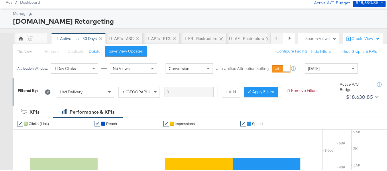
scroll to position [0, 0]
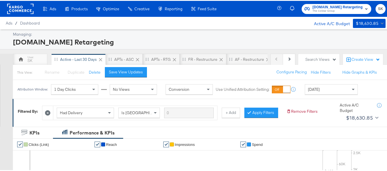
type input "APTS_B2C_Display_National_Facebook_PRO_Traffic_SocialDisplay_alwayson_ASC_DARE2…"
click at [50, 110] on icon at bounding box center [47, 112] width 5 height 5
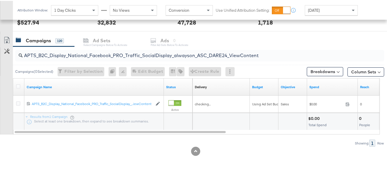
scroll to position [228, 0]
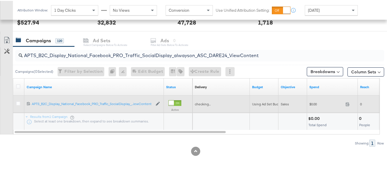
click at [315, 104] on span "$0.00" at bounding box center [326, 103] width 34 height 4
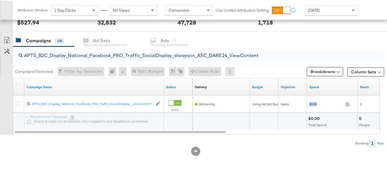
copy div "$0.00"
click at [18, 85] on icon at bounding box center [18, 86] width 4 height 4
click at [0, 0] on input "checkbox" at bounding box center [0, 0] width 0 height 0
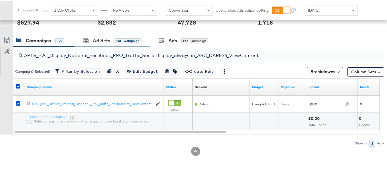
click at [139, 34] on div "Ad Sets for 1 Campaign" at bounding box center [111, 40] width 75 height 12
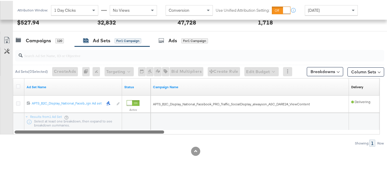
drag, startPoint x: 149, startPoint y: 133, endPoint x: 62, endPoint y: 123, distance: 87.1
click at [66, 126] on div "Ad Set Name Status Campaign Name Delivery Sorting Unavailable 12021198339094061…" at bounding box center [196, 106] width 367 height 56
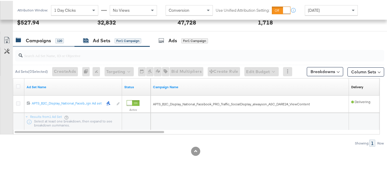
click at [48, 41] on div "Campaigns" at bounding box center [38, 40] width 25 height 7
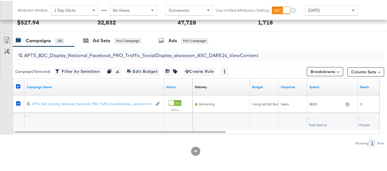
click at [18, 86] on icon at bounding box center [18, 86] width 4 height 4
click at [0, 0] on input "checkbox" at bounding box center [0, 0] width 0 height 0
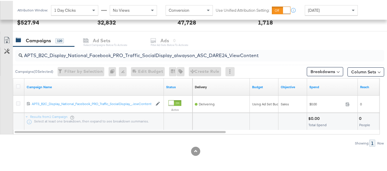
click at [107, 50] on input "APTS_B2C_Display_National_Facebook_PRO_Traffic_SocialDisplay_alwayson_ASC_DARE2…" at bounding box center [187, 52] width 329 height 11
paste input "Leads_SocialDisplay_alwayson_ASC_DARE24_Purchase"
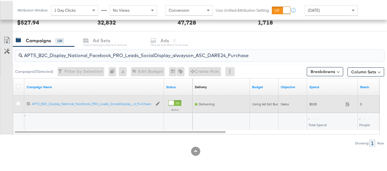
click at [315, 105] on span "$0.00" at bounding box center [326, 103] width 34 height 4
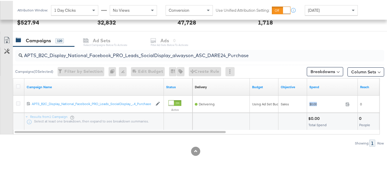
copy div "$0.00"
click at [77, 57] on input "APTS_B2C_Display_National_Facebook_PRO_Leads_SocialDisplay_alwayson_ASC_DARE24_…" at bounding box center [187, 52] width 329 height 11
paste input "F_B2C_Display_National_Facebook_PRO_Traffic_SocialDisplay_alwayson_ASC_AF24_Vie…"
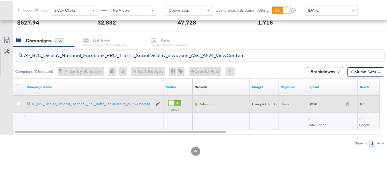
click at [315, 107] on div "$0.98 0.98" at bounding box center [332, 103] width 51 height 9
copy div "$0.98"
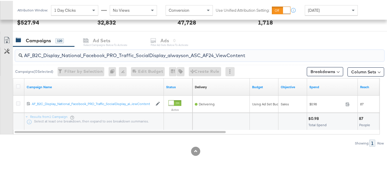
click at [117, 53] on input "AF_B2C_Display_National_Facebook_PRO_Traffic_SocialDisplay_alwayson_ASC_AF24_Vi…" at bounding box center [187, 52] width 329 height 11
paste input "FR_B2C_Display_National_Facebook_PRO_Traffic_SocialDisplay_alwayson_ASC_FR"
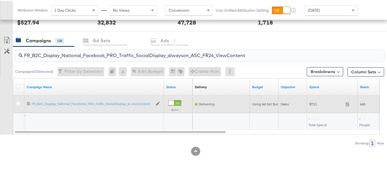
click at [311, 106] on span "$7.21" at bounding box center [326, 103] width 34 height 4
copy div "$7.21"
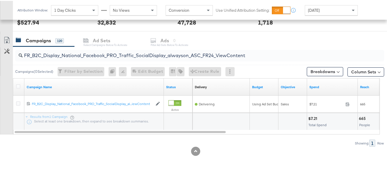
click at [85, 58] on input "FR_B2C_Display_National_Facebook_PRO_Traffic_SocialDisplay_alwayson_ASC_FR24_Vi…" at bounding box center [187, 52] width 329 height 11
paste input "AHL_B2C_Display_National_Facebook_PRO_Traffic_SocialDisplay_alwayson_ASC_AHL"
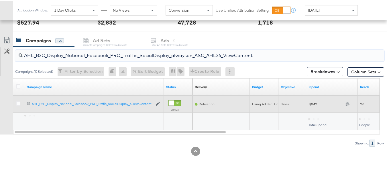
type input "AHL_B2C_Display_National_Facebook_PRO_Traffic_SocialDisplay_alwayson_ASC_AHL24_…"
click at [310, 106] on div "$0.42 0.42" at bounding box center [332, 103] width 51 height 9
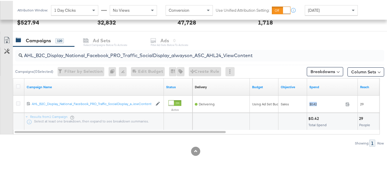
copy div "$0.42"
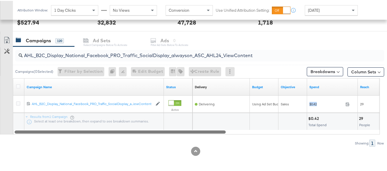
click at [304, 132] on div at bounding box center [196, 131] width 367 height 5
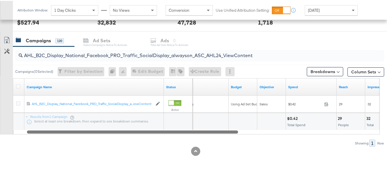
drag, startPoint x: 264, startPoint y: 130, endPoint x: 39, endPoint y: 128, distance: 225.5
click at [39, 128] on div "Campaign Name Status Delivery Sorting Unavailable Budget Objective Spend Reach …" at bounding box center [196, 106] width 367 height 56
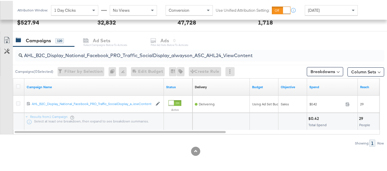
scroll to position [0, 0]
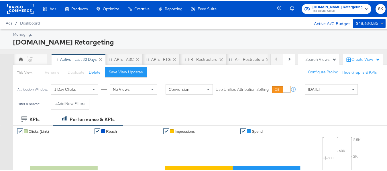
click at [318, 11] on span "The CoStar Group" at bounding box center [337, 10] width 50 height 5
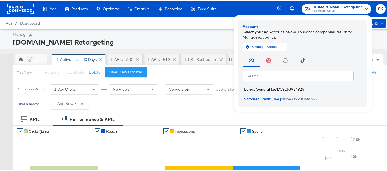
click at [257, 90] on span "Lands General" at bounding box center [257, 88] width 26 height 5
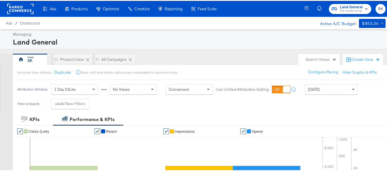
click at [315, 87] on span "[DATE]" at bounding box center [314, 88] width 12 height 5
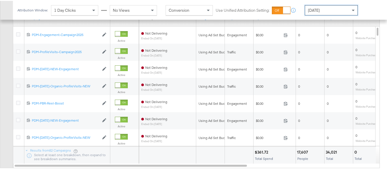
scroll to position [246, 0]
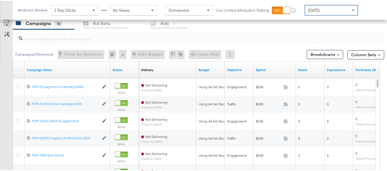
click at [94, 42] on div at bounding box center [199, 37] width 369 height 11
click at [84, 41] on div at bounding box center [199, 37] width 369 height 11
paste input "B2C_LAND_KC_RT_Sig_24"
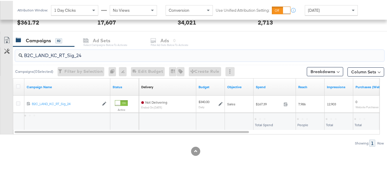
scroll to position [228, 0]
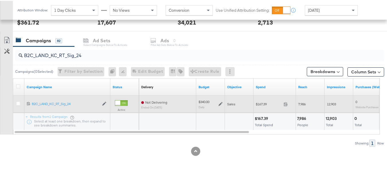
click at [257, 105] on span "$167.39" at bounding box center [268, 103] width 25 height 4
copy div "$167.39"
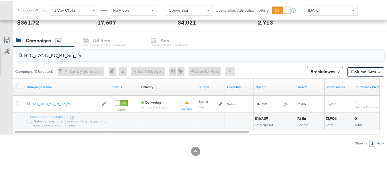
click at [100, 52] on input "B2C_LAND_KC_RT_Sig_24" at bounding box center [187, 52] width 329 height 11
paste input "B_Ecommerce_KC_Retargeting_LW&LOA_Traffic"
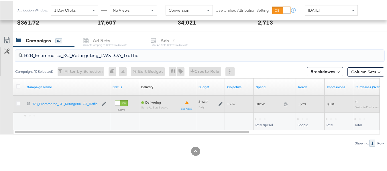
click at [258, 104] on span "$10.70" at bounding box center [268, 103] width 25 height 4
copy div "$10.70"
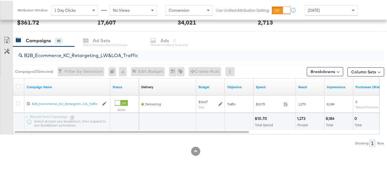
click at [133, 52] on input "B2B_Ecommerce_KC_Retargeting_LW&LOA_Traffic" at bounding box center [187, 52] width 329 height 11
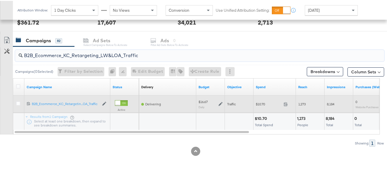
paste input "KC_Retargeting_Prospects & Clients_Conversions"
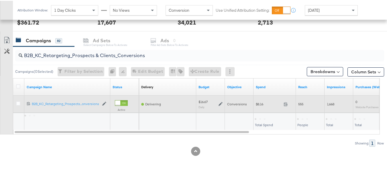
click at [253, 106] on div "Conversions" at bounding box center [239, 103] width 29 height 9
click at [261, 103] on span "$8.16" at bounding box center [268, 103] width 25 height 4
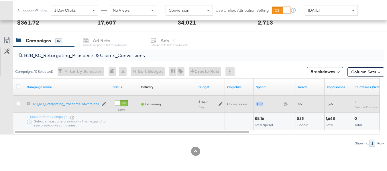
click at [261, 103] on span "$8.16" at bounding box center [268, 103] width 25 height 4
copy div "$8.16"
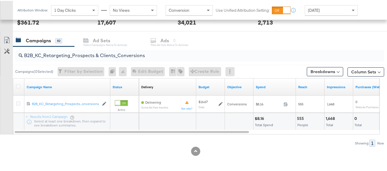
click at [127, 55] on input "B2B_KC_Retargeting_Prospects & Clients_Conversions" at bounding box center [187, 52] width 329 height 11
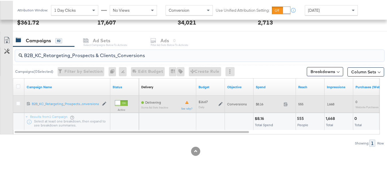
paste input "C_LAND_KC_Pros_Sig"
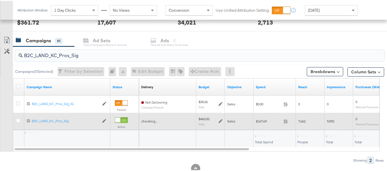
type input "B2C_LAND_KC_Pros_Sig"
click at [262, 117] on div "$167.69 167.69" at bounding box center [274, 120] width 42 height 9
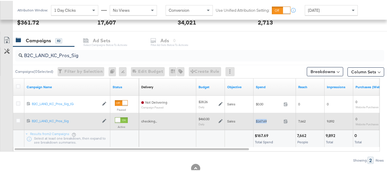
click at [262, 117] on div "$167.69 167.69" at bounding box center [274, 120] width 42 height 9
copy div "$167.69"
